Goal: Task Accomplishment & Management: Manage account settings

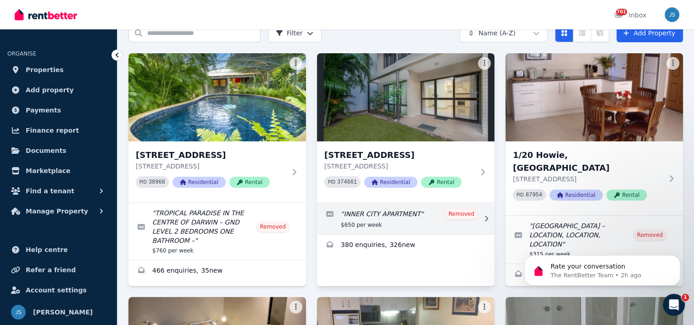
scroll to position [92, 0]
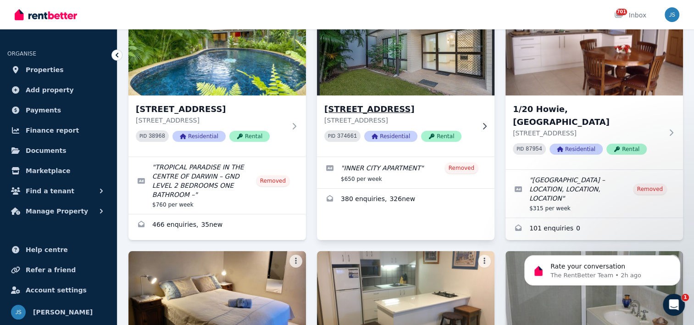
click at [381, 108] on h3 "[STREET_ADDRESS]" at bounding box center [400, 109] width 150 height 13
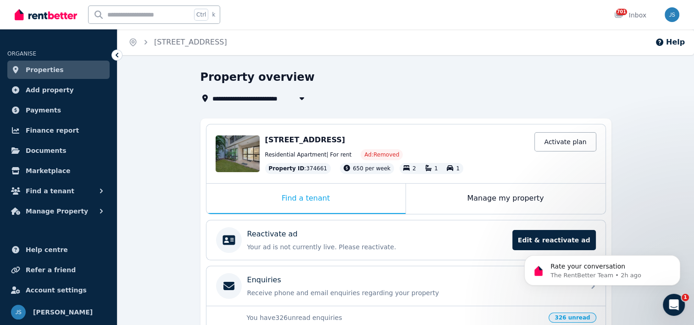
scroll to position [92, 0]
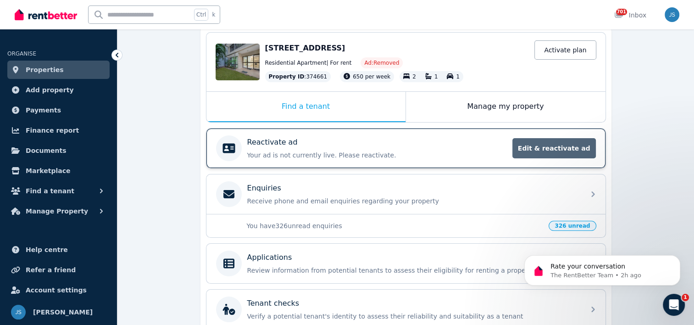
click at [556, 147] on span "Edit & reactivate ad" at bounding box center [555, 148] width 84 height 20
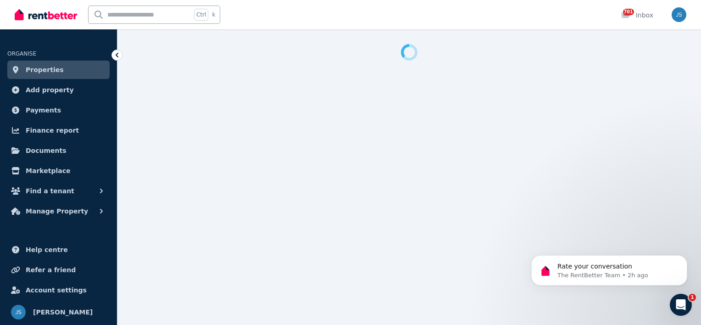
select select "**********"
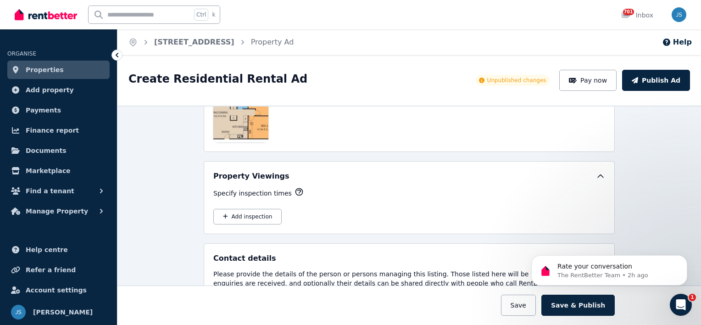
scroll to position [1469, 0]
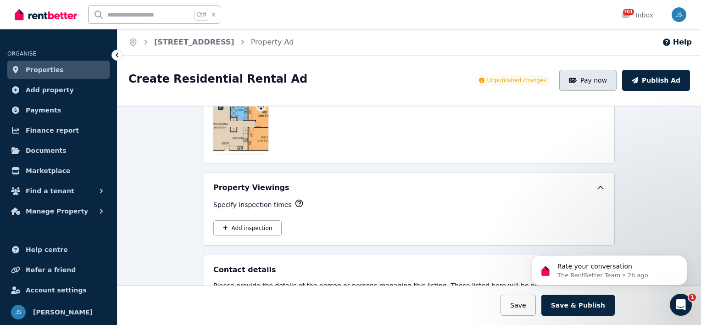
click at [602, 81] on button "Pay now" at bounding box center [589, 80] width 58 height 21
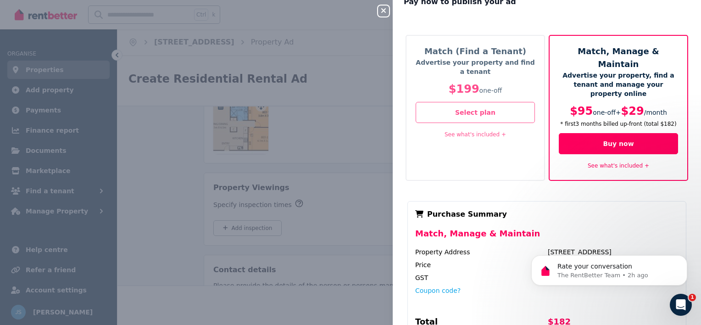
scroll to position [0, 0]
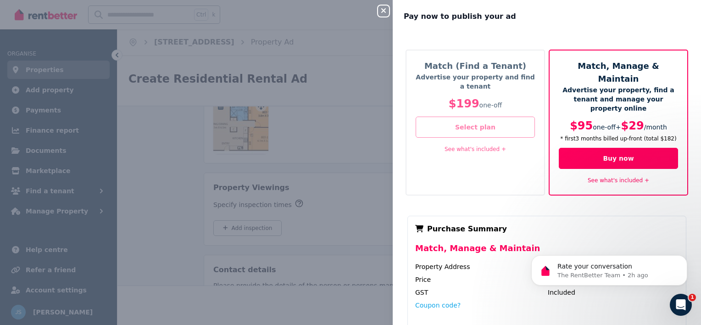
click at [474, 126] on button "Select plan" at bounding box center [475, 127] width 119 height 21
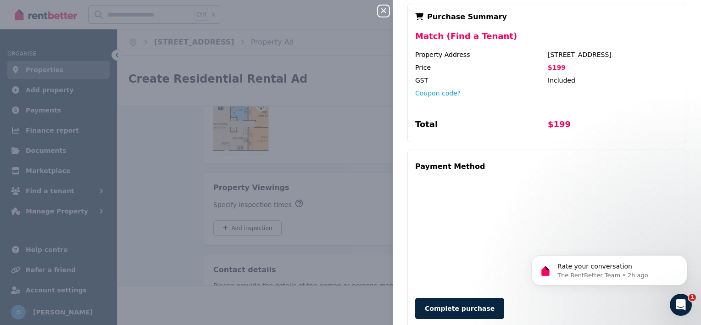
scroll to position [213, 0]
click at [686, 258] on icon "Dismiss notification" at bounding box center [685, 257] width 5 height 5
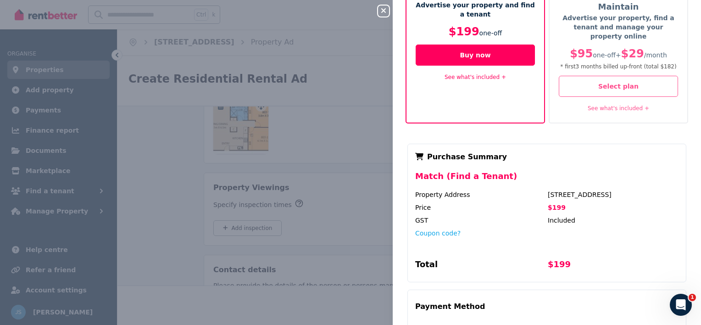
scroll to position [92, 0]
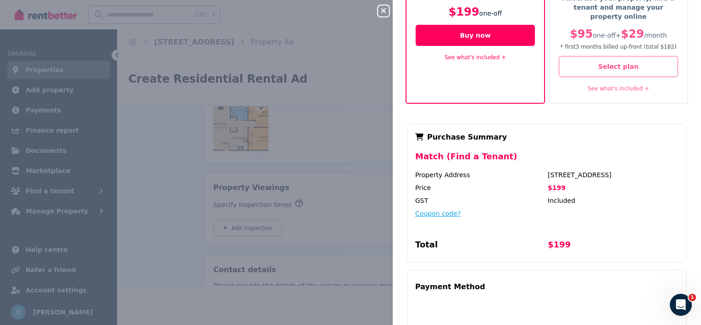
click at [441, 209] on button "Coupon code?" at bounding box center [437, 213] width 45 height 9
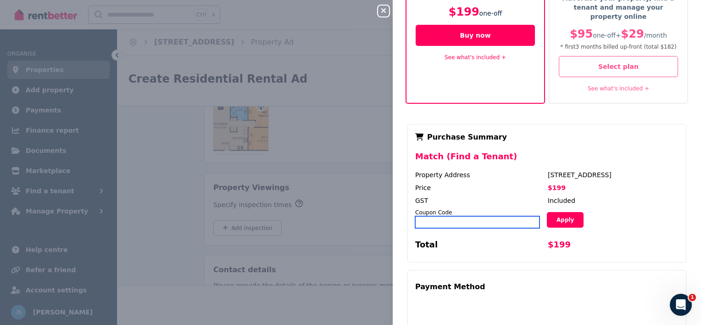
click at [436, 216] on input "text" at bounding box center [477, 222] width 124 height 12
type input "*****"
click at [564, 212] on button "Apply" at bounding box center [565, 220] width 37 height 16
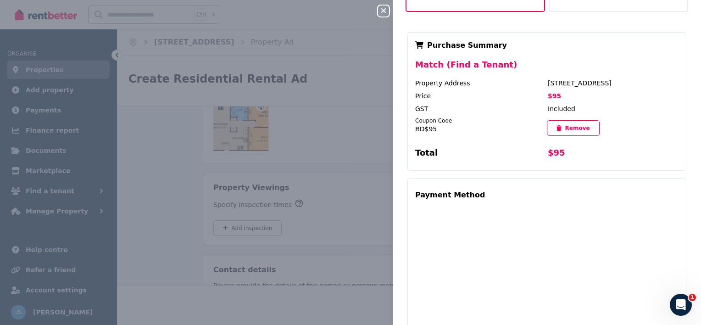
scroll to position [327, 0]
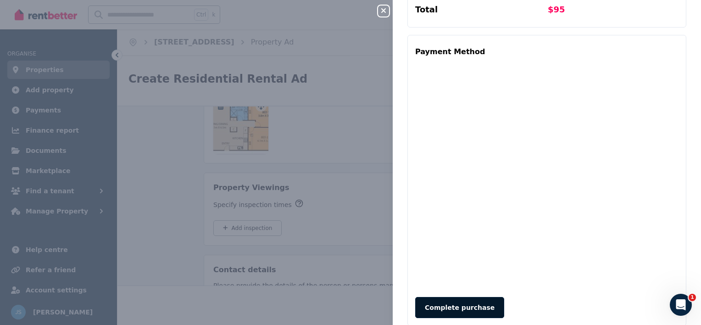
click at [446, 297] on button "Complete purchase" at bounding box center [459, 307] width 89 height 21
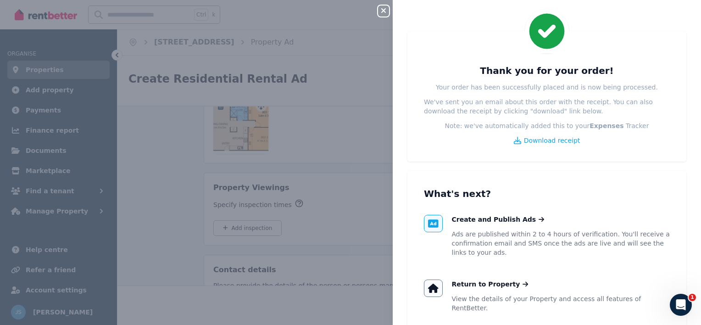
scroll to position [0, 0]
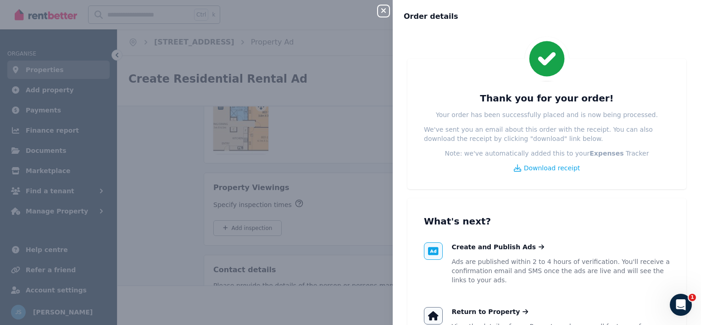
click at [383, 10] on icon "button" at bounding box center [383, 10] width 11 height 7
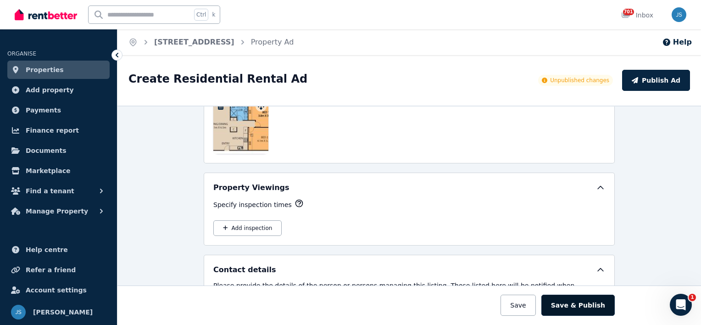
click at [579, 305] on button "Save & Publish" at bounding box center [578, 305] width 73 height 21
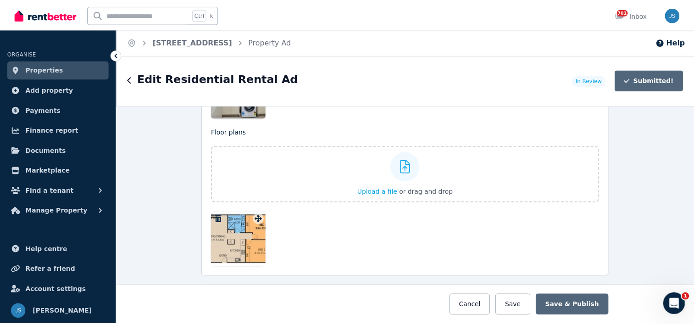
scroll to position [1581, 0]
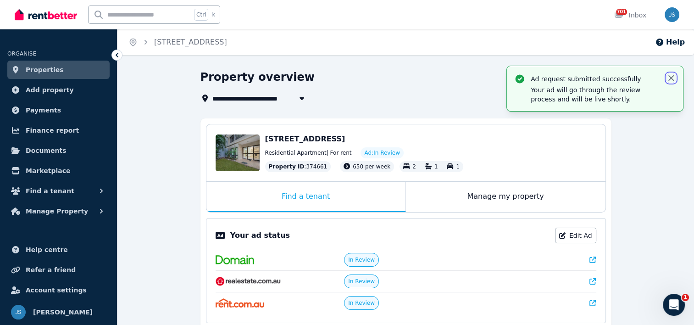
click at [672, 76] on icon "button" at bounding box center [671, 77] width 9 height 9
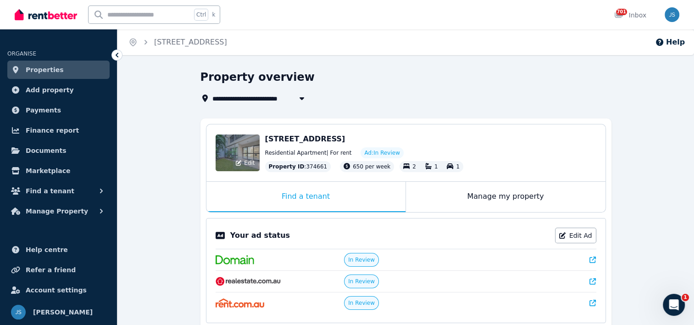
click at [239, 156] on div "Edit" at bounding box center [238, 152] width 44 height 37
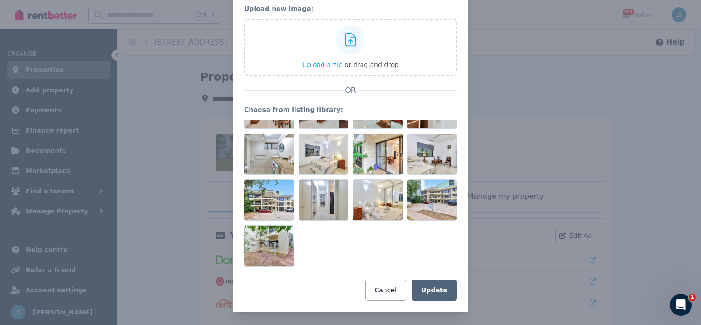
scroll to position [55, 0]
click at [634, 112] on div "Update property image Upload an image or choose from your listing library. Uplo…" at bounding box center [350, 135] width 701 height 381
